Goal: Find specific page/section: Find specific page/section

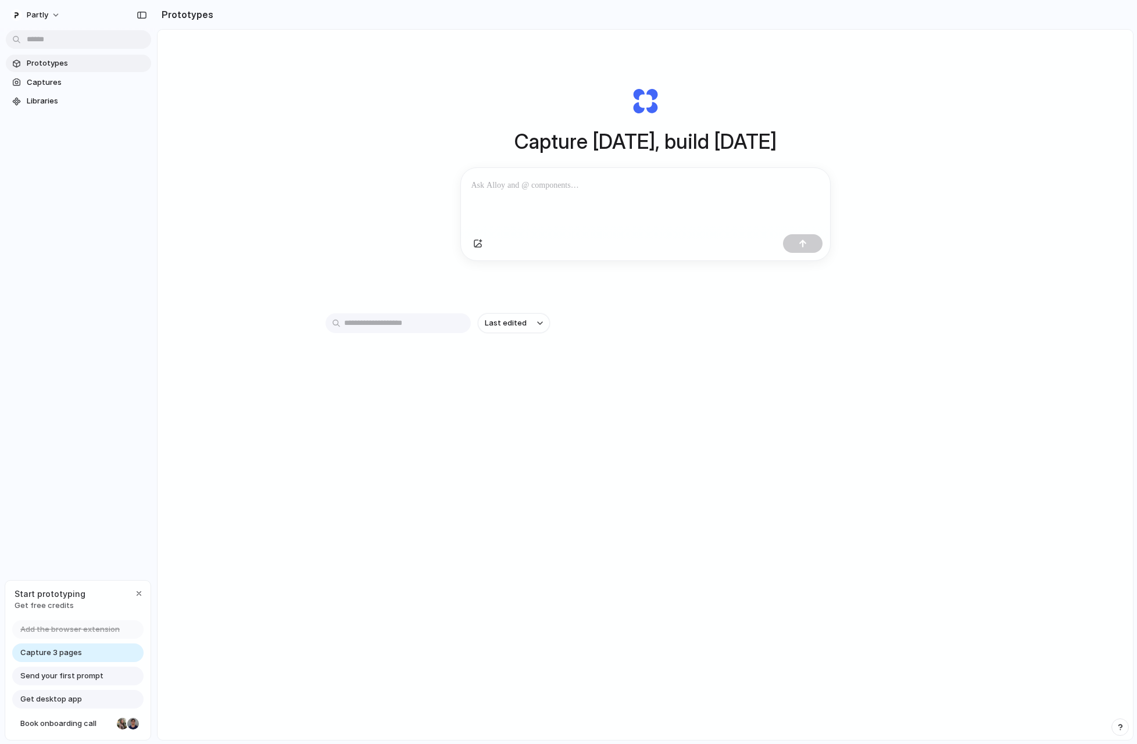
click at [565, 191] on p at bounding box center [645, 185] width 348 height 14
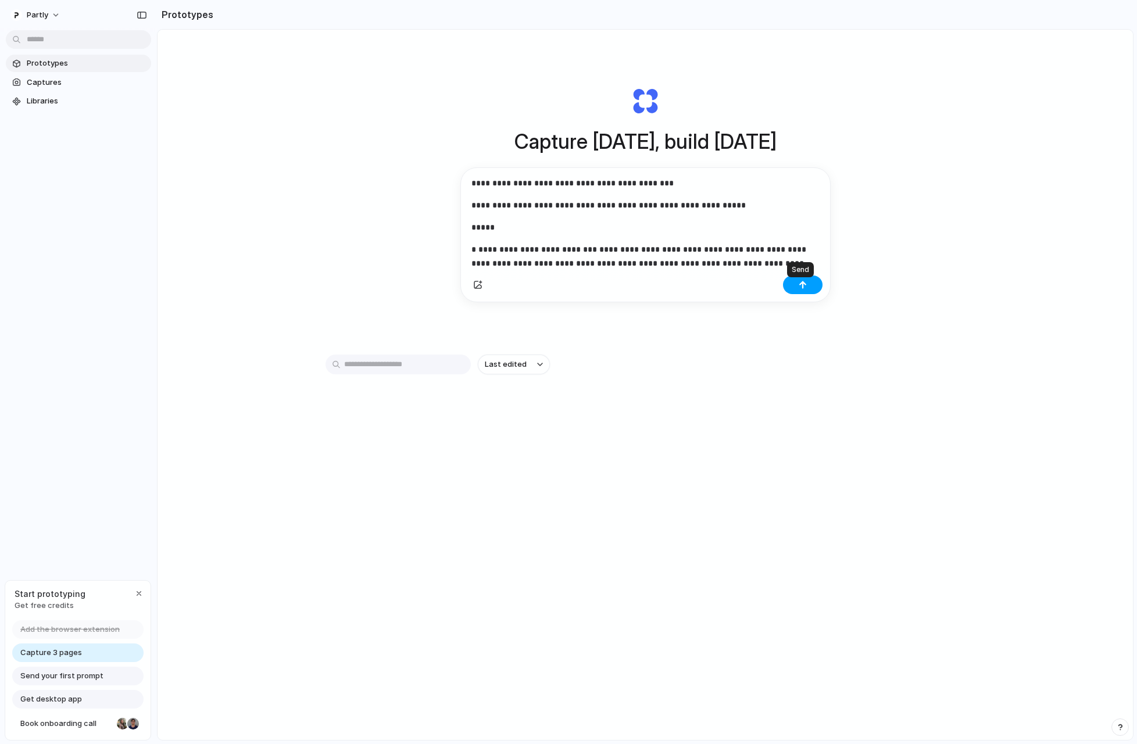
click at [799, 289] on div "button" at bounding box center [803, 285] width 8 height 8
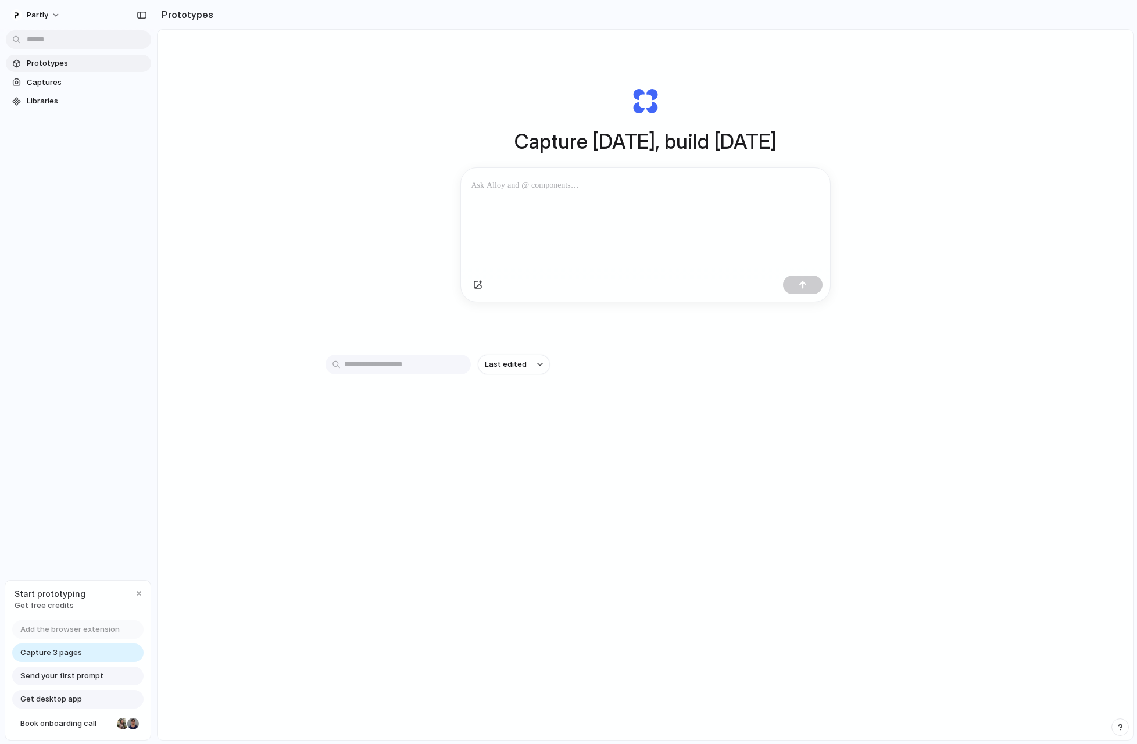
scroll to position [0, 0]
click at [678, 173] on div at bounding box center [643, 199] width 364 height 62
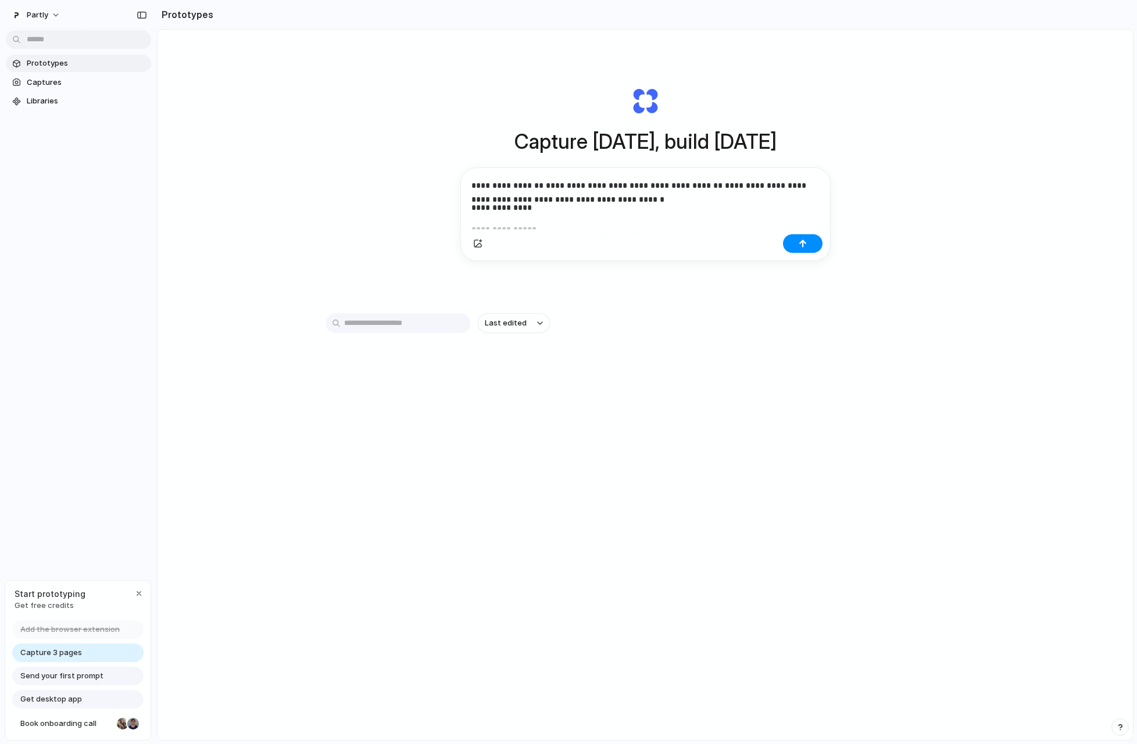
scroll to position [641, 0]
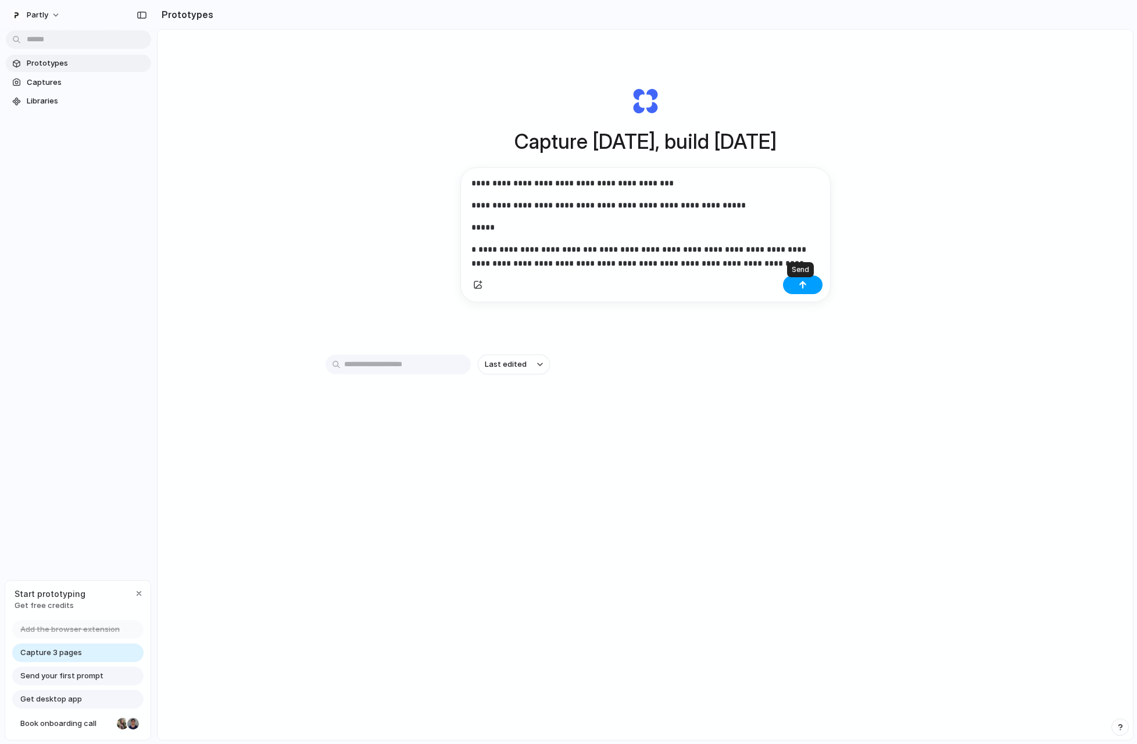
click at [798, 293] on button "button" at bounding box center [803, 285] width 40 height 19
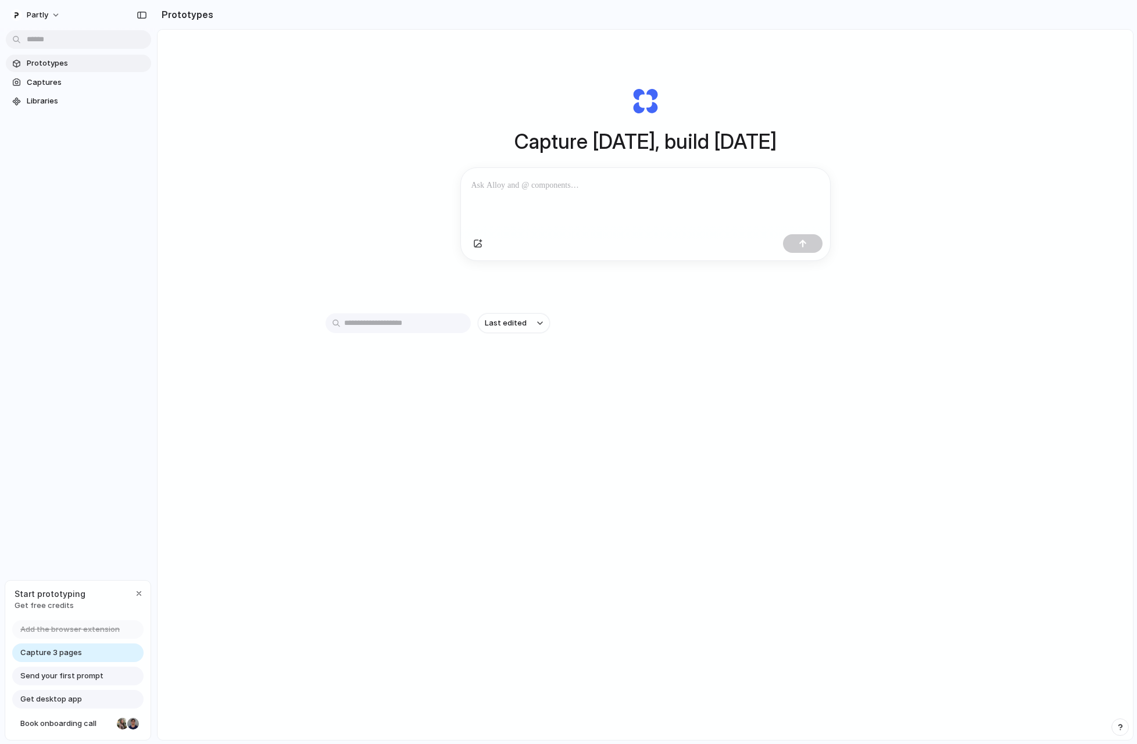
click at [77, 653] on span "Capture 3 pages" at bounding box center [51, 653] width 62 height 12
click at [138, 593] on div "button" at bounding box center [138, 593] width 9 height 9
click at [573, 201] on div at bounding box center [643, 199] width 364 height 62
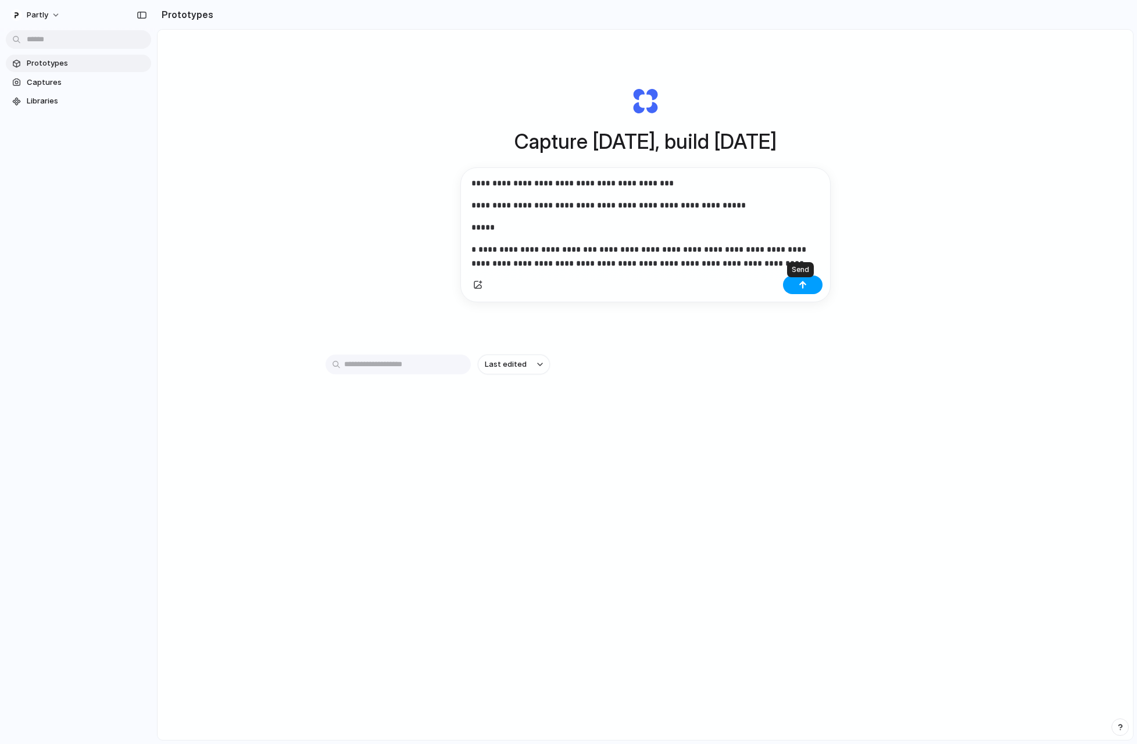
click at [799, 288] on div "button" at bounding box center [803, 285] width 8 height 8
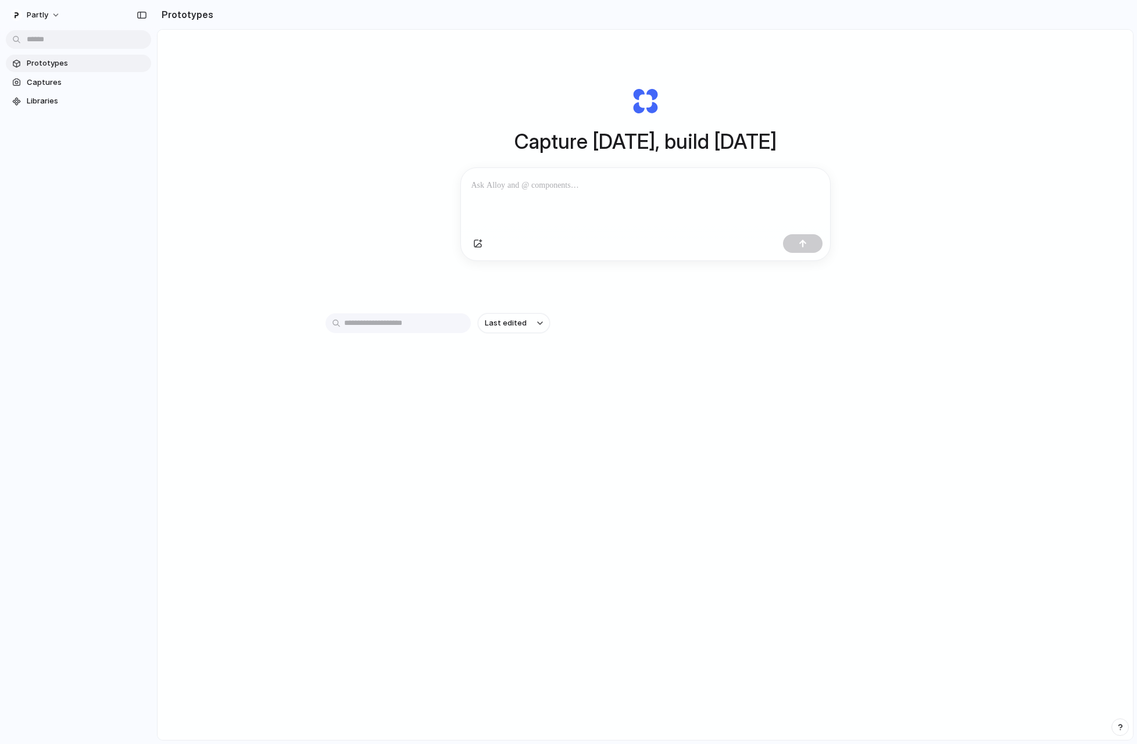
click at [548, 181] on p at bounding box center [643, 185] width 344 height 14
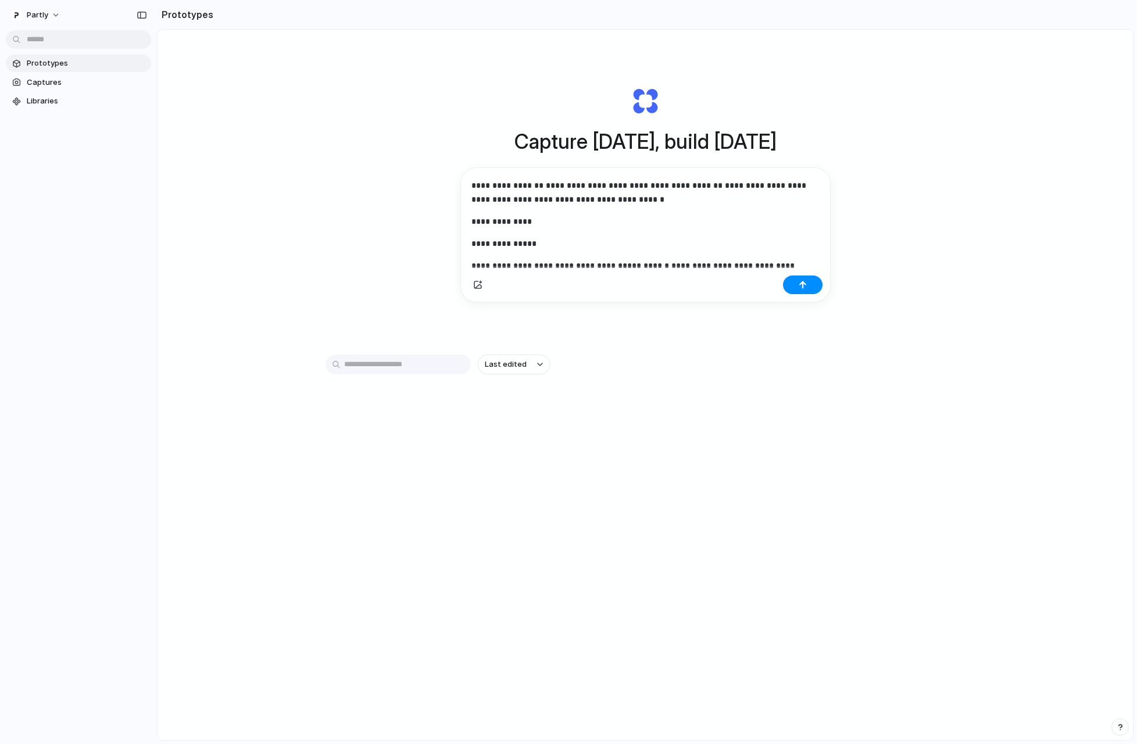
scroll to position [641, 0]
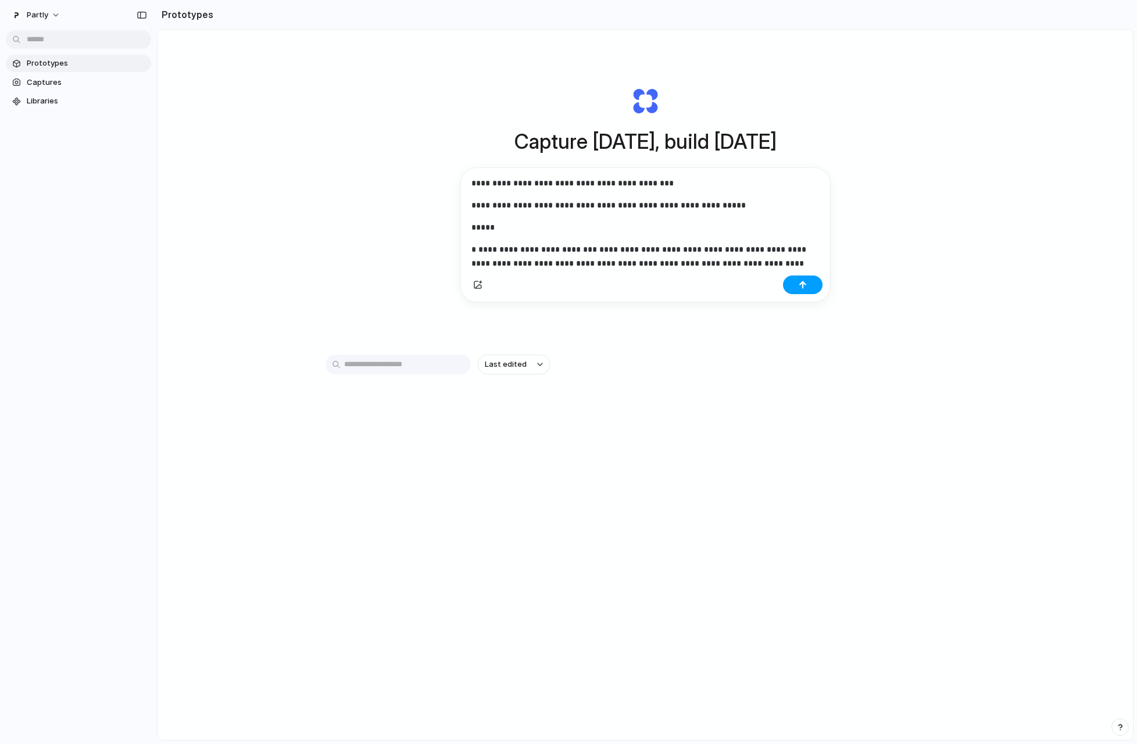
click at [805, 288] on button "button" at bounding box center [803, 285] width 40 height 19
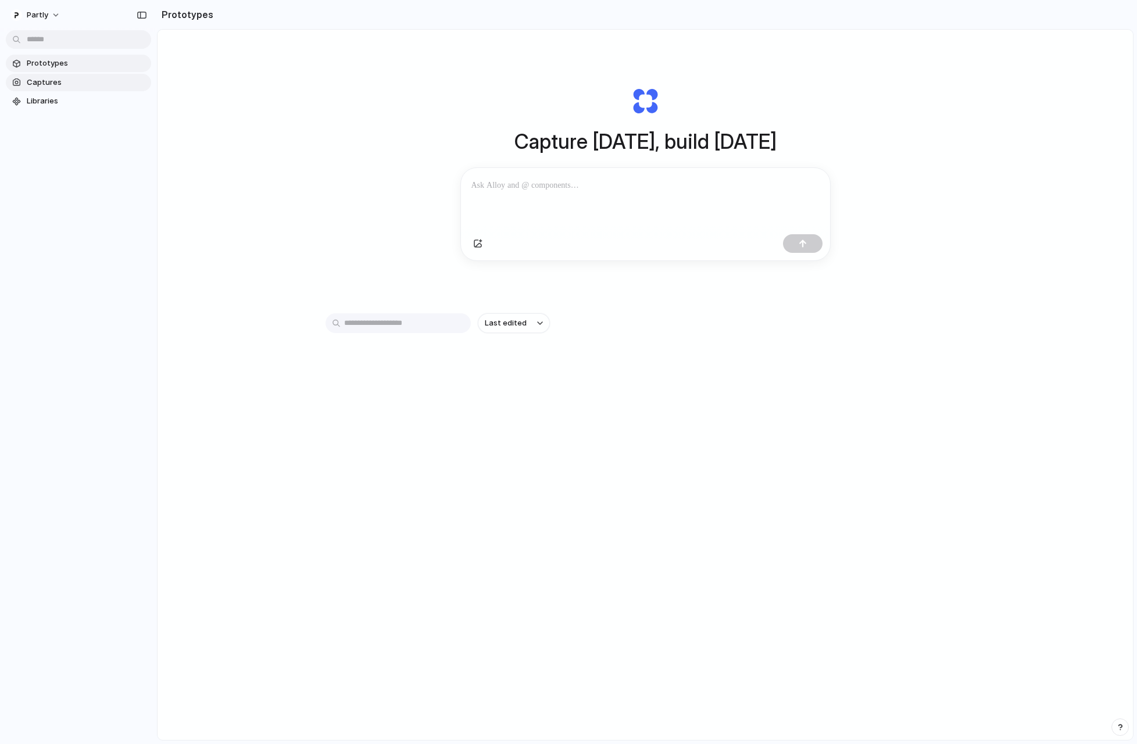
click at [78, 82] on span "Captures" at bounding box center [87, 83] width 120 height 12
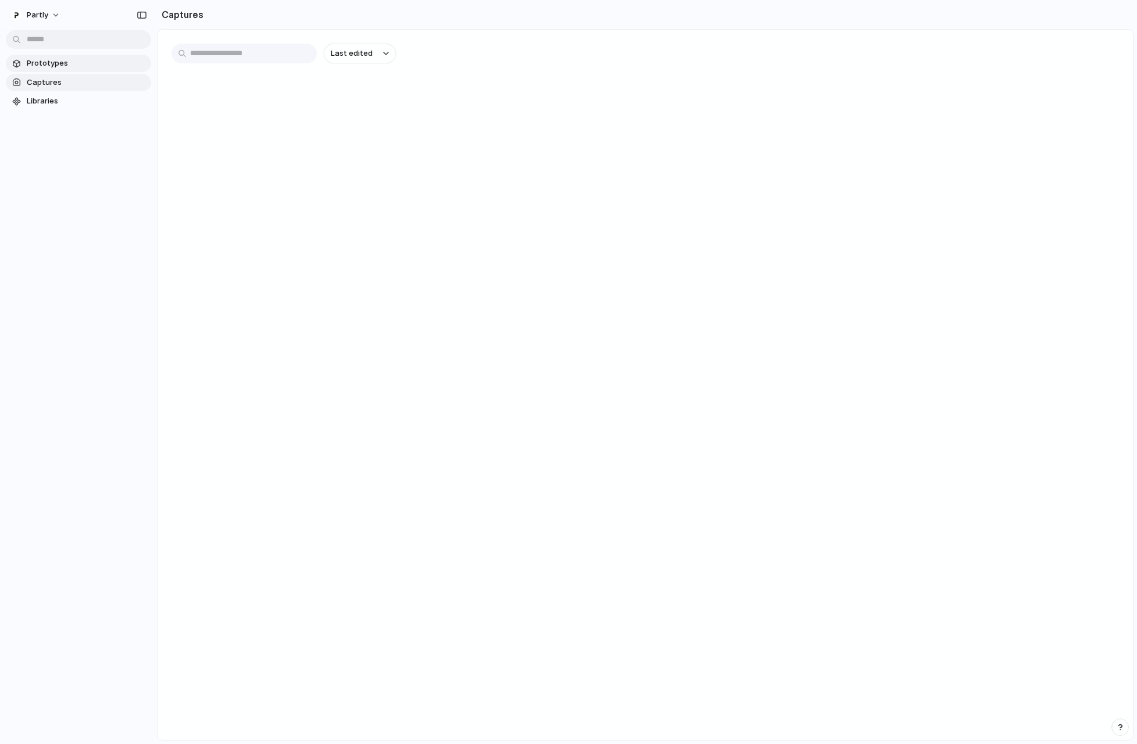
click at [70, 64] on span "Prototypes" at bounding box center [87, 64] width 120 height 12
